Goal: Information Seeking & Learning: Check status

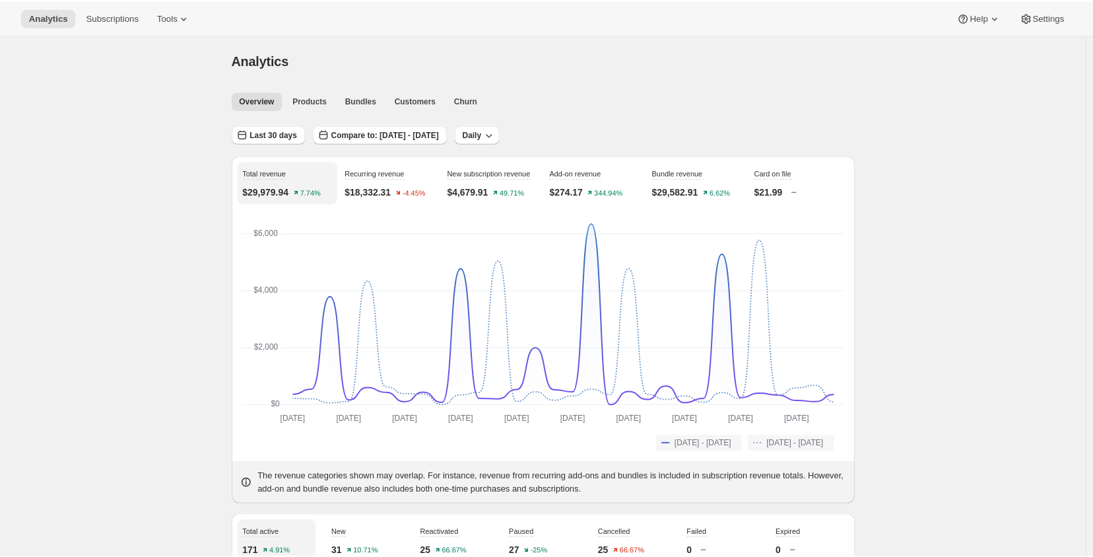
scroll to position [462, 0]
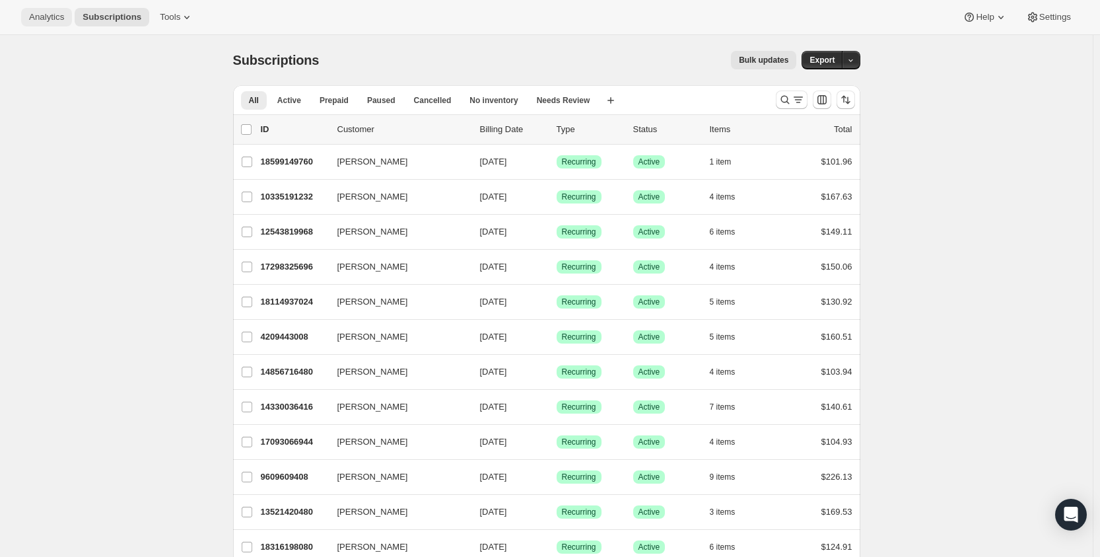
click at [39, 16] on span "Analytics" at bounding box center [46, 17] width 35 height 11
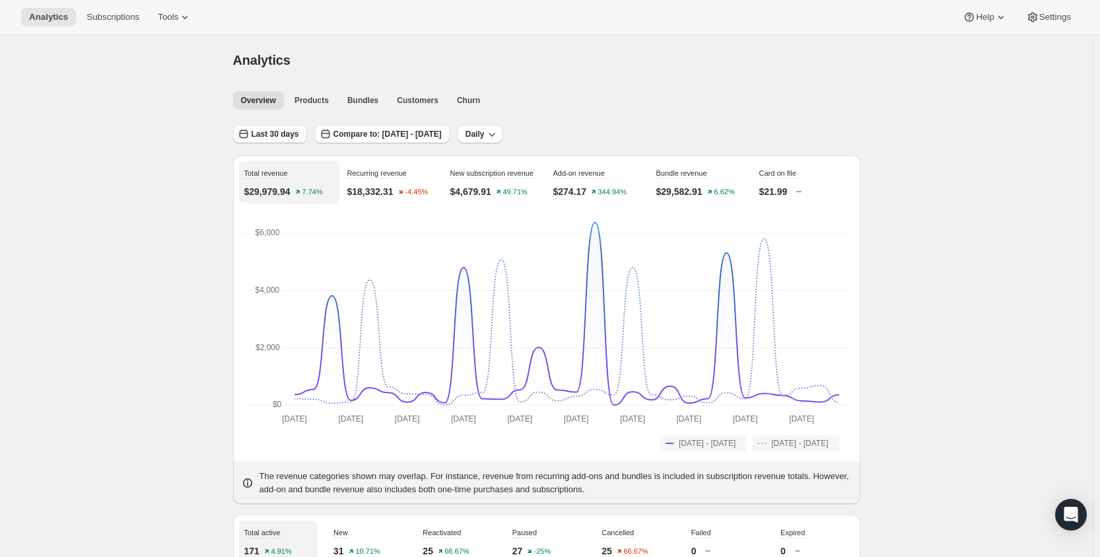
click at [267, 133] on span "Last 30 days" at bounding box center [276, 134] width 48 height 11
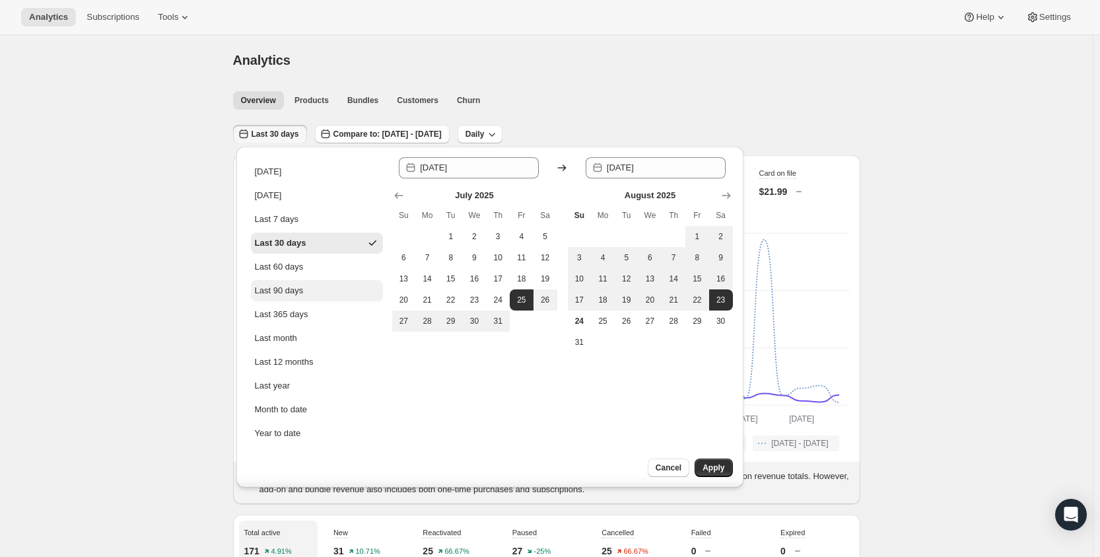
click at [292, 294] on div "Last 90 days" at bounding box center [279, 290] width 49 height 13
type input "[DATE]"
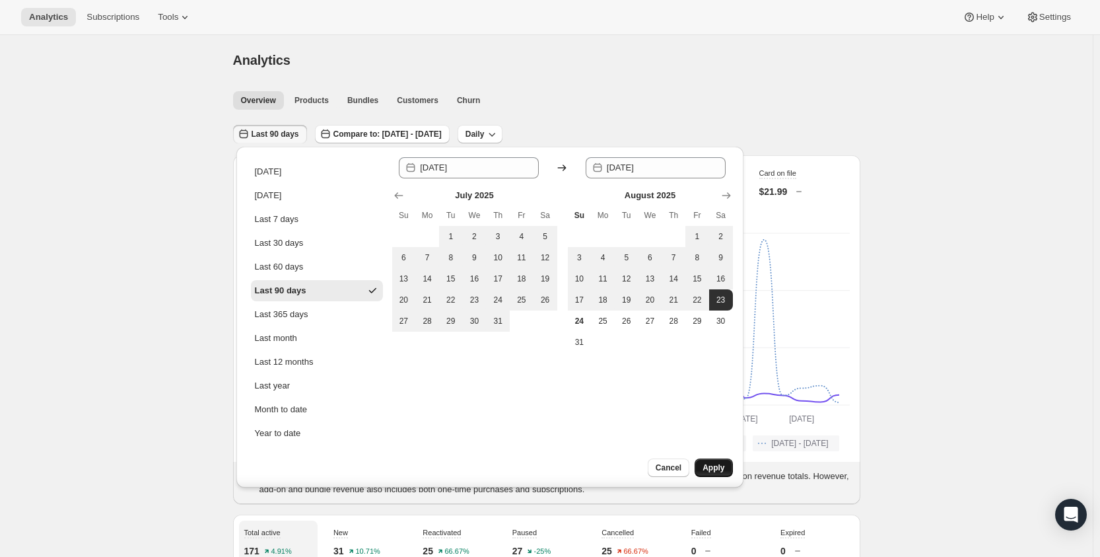
click at [706, 466] on span "Apply" at bounding box center [713, 467] width 22 height 11
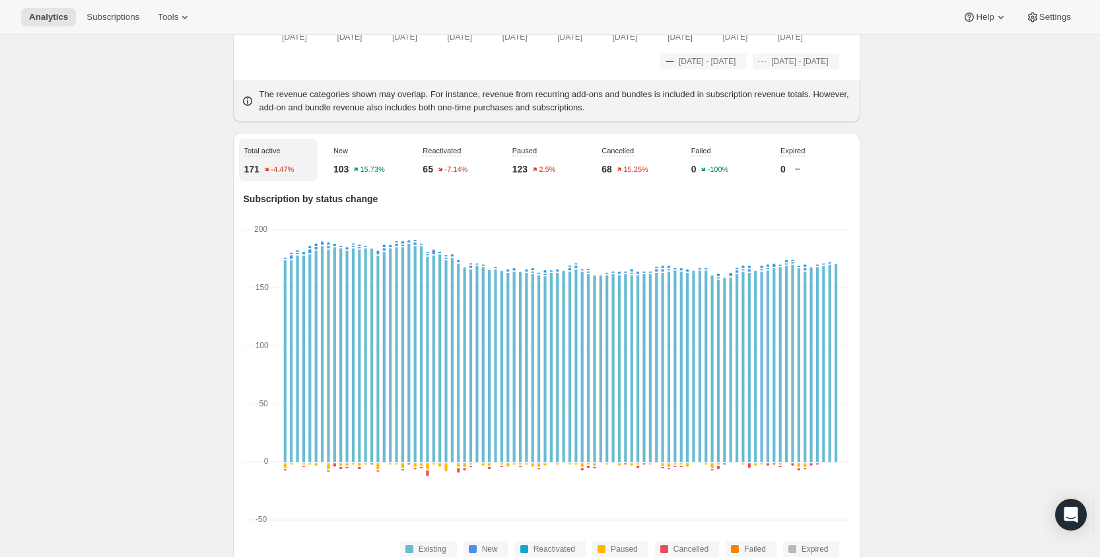
scroll to position [396, 0]
